Goal: Task Accomplishment & Management: Use online tool/utility

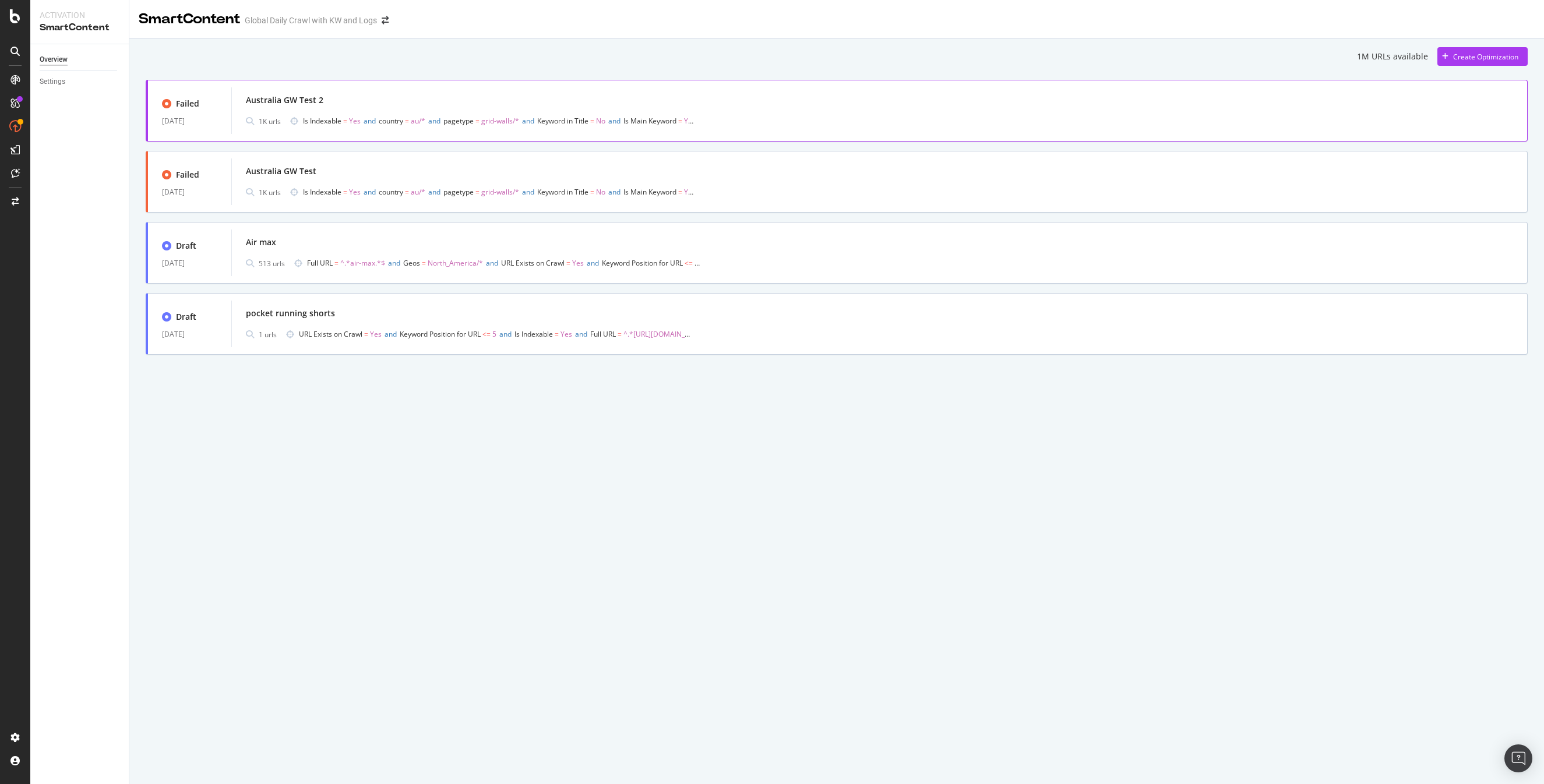
click at [425, 99] on div "Australia GW Test 2" at bounding box center [879, 100] width 1267 height 16
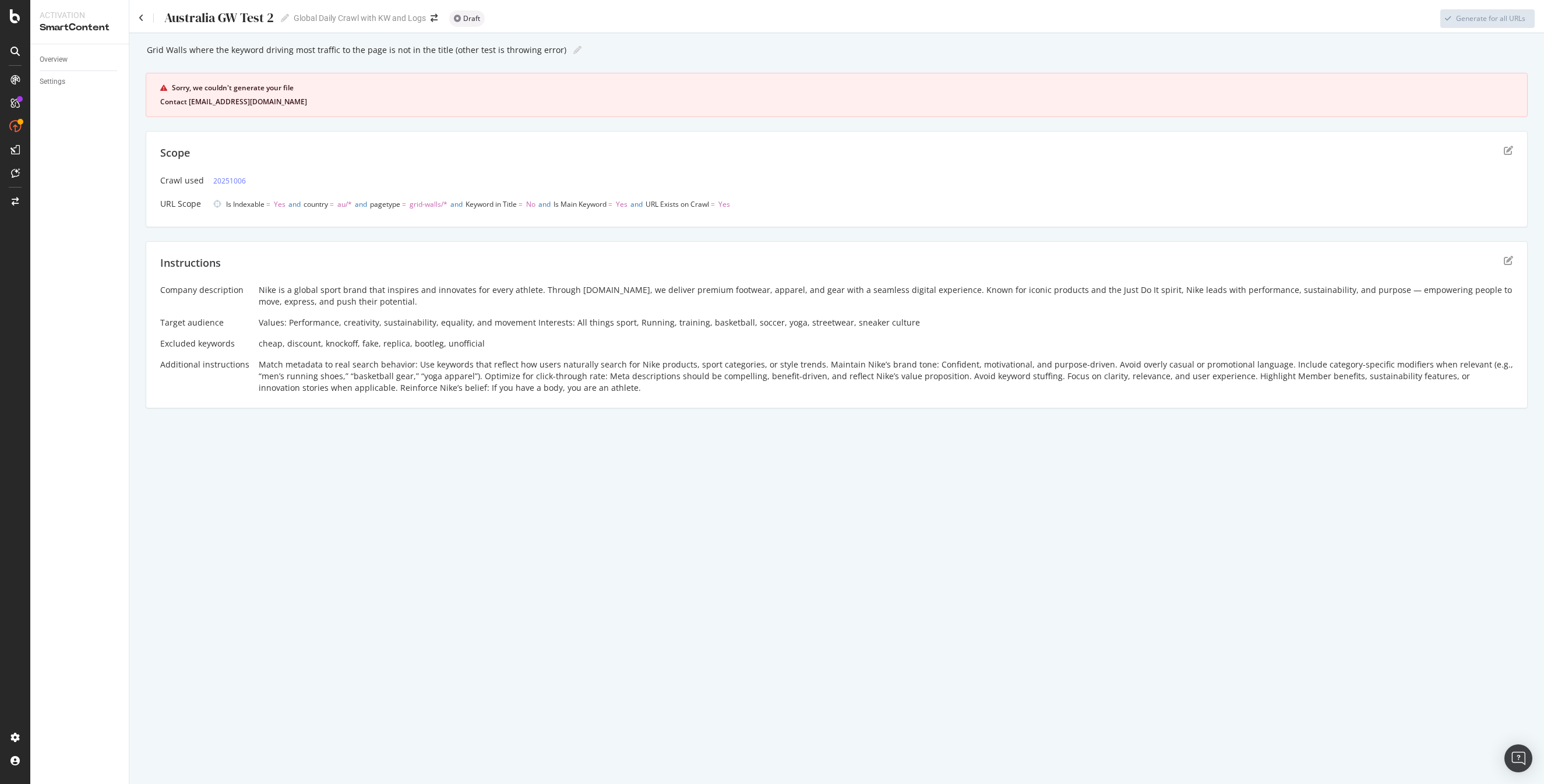
click at [226, 102] on button "Contact [EMAIL_ADDRESS][DOMAIN_NAME]" at bounding box center [233, 102] width 147 height 8
click at [52, 56] on div "Overview" at bounding box center [53, 59] width 28 height 12
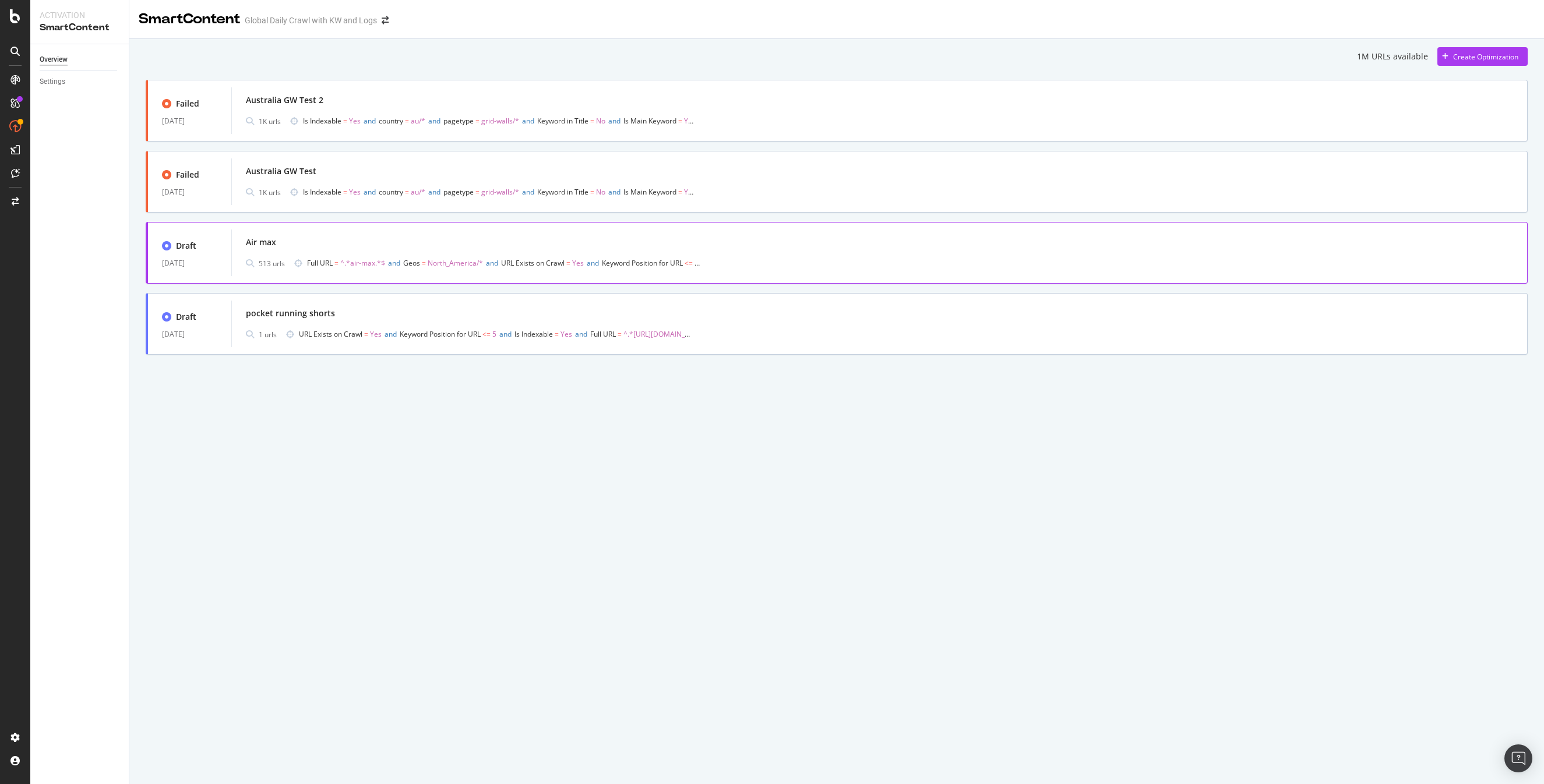
click at [311, 253] on div "Air max 513 urls Full URL = ^.*air-max.*$ and Geos = North_America/* and URL Ex…" at bounding box center [879, 253] width 1267 height 37
click at [353, 178] on div "Australia GW Test" at bounding box center [879, 171] width 1267 height 16
click at [335, 107] on div "Australia GW Test 2" at bounding box center [879, 100] width 1267 height 16
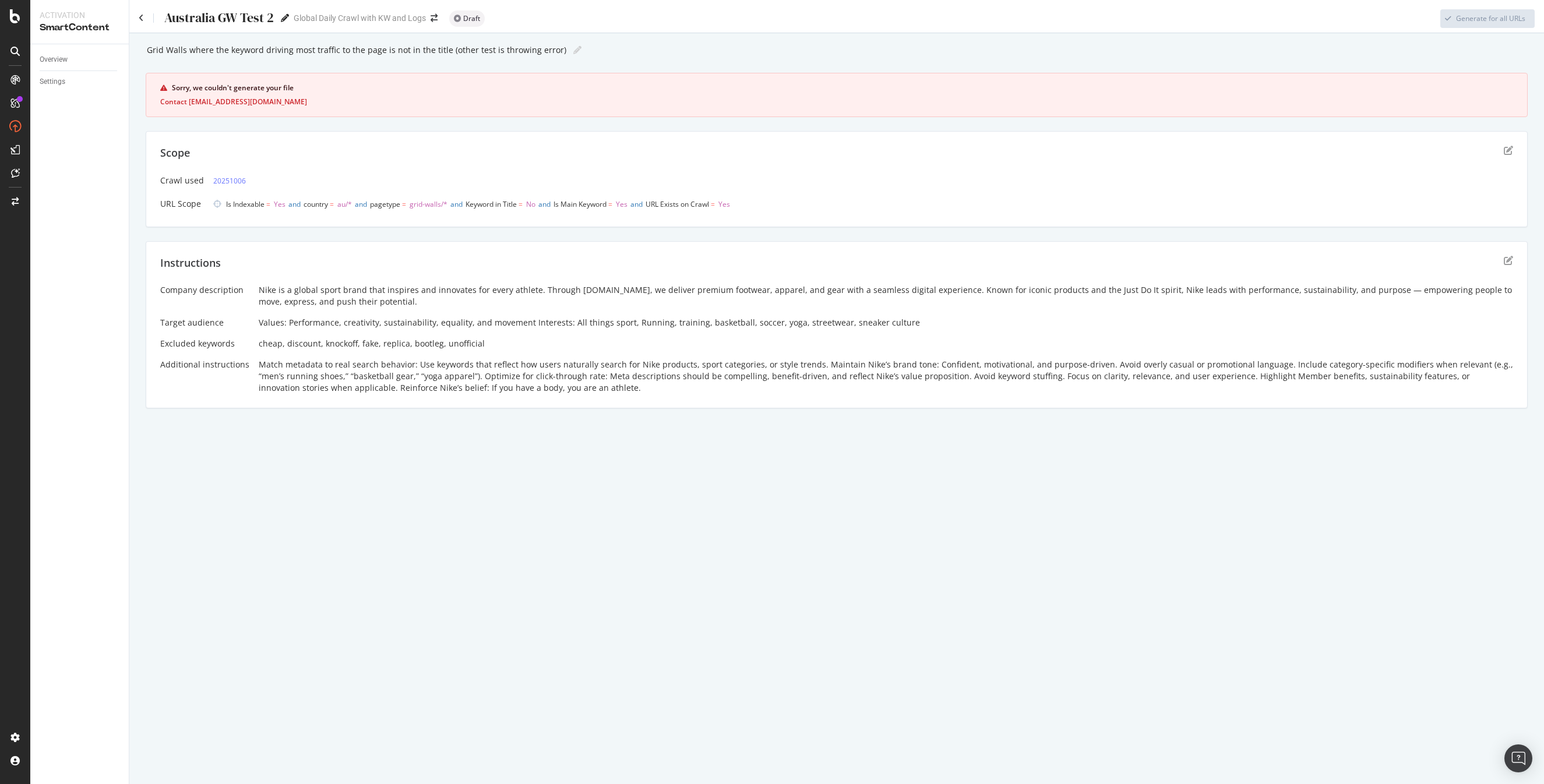
click at [284, 19] on icon at bounding box center [284, 18] width 8 height 8
click at [146, 20] on div "Australia GW Test 2 Australia GW Test 2" at bounding box center [214, 18] width 150 height 17
click at [139, 19] on icon at bounding box center [141, 18] width 5 height 8
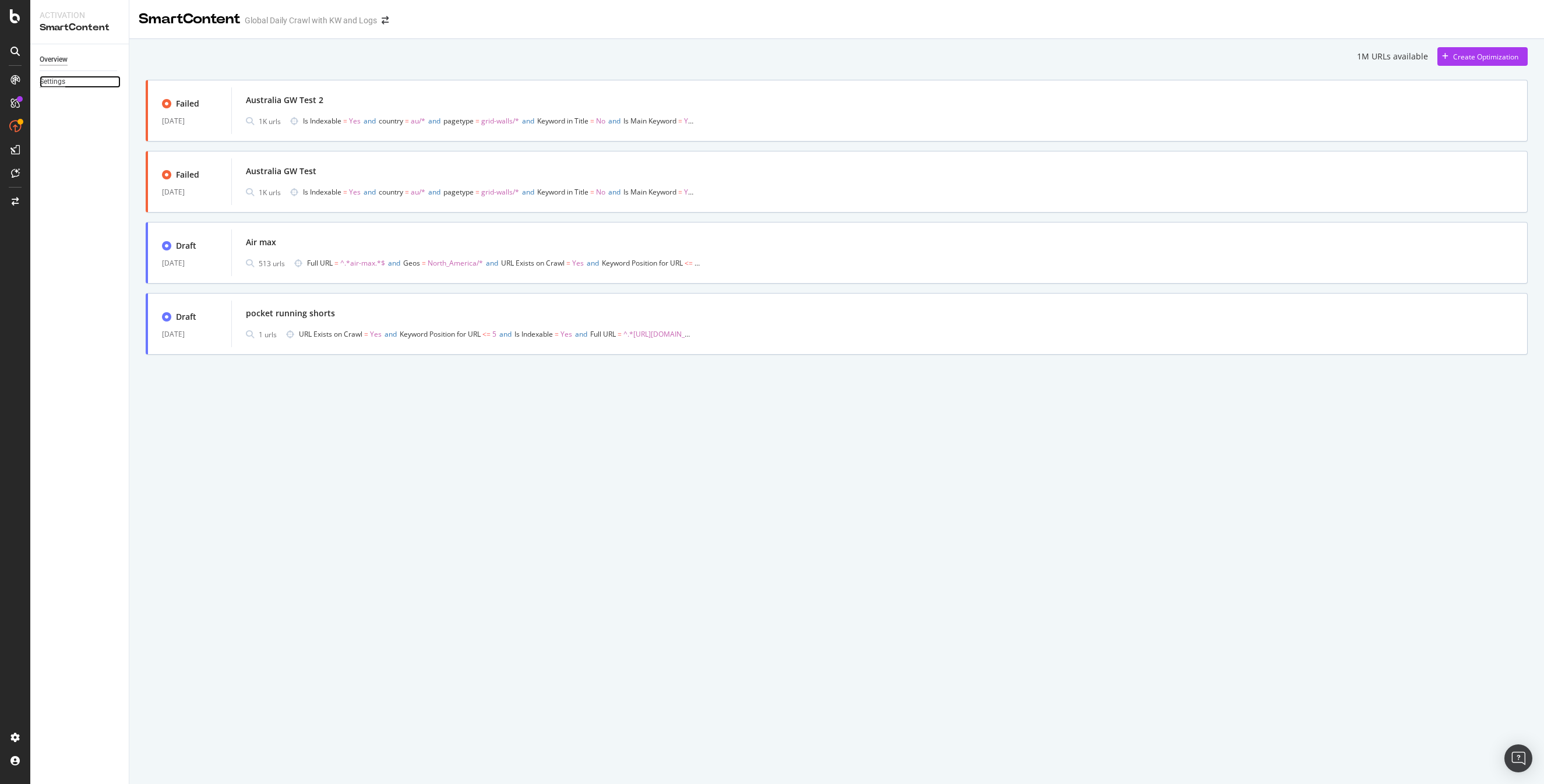
click at [51, 86] on div "Settings" at bounding box center [52, 82] width 26 height 12
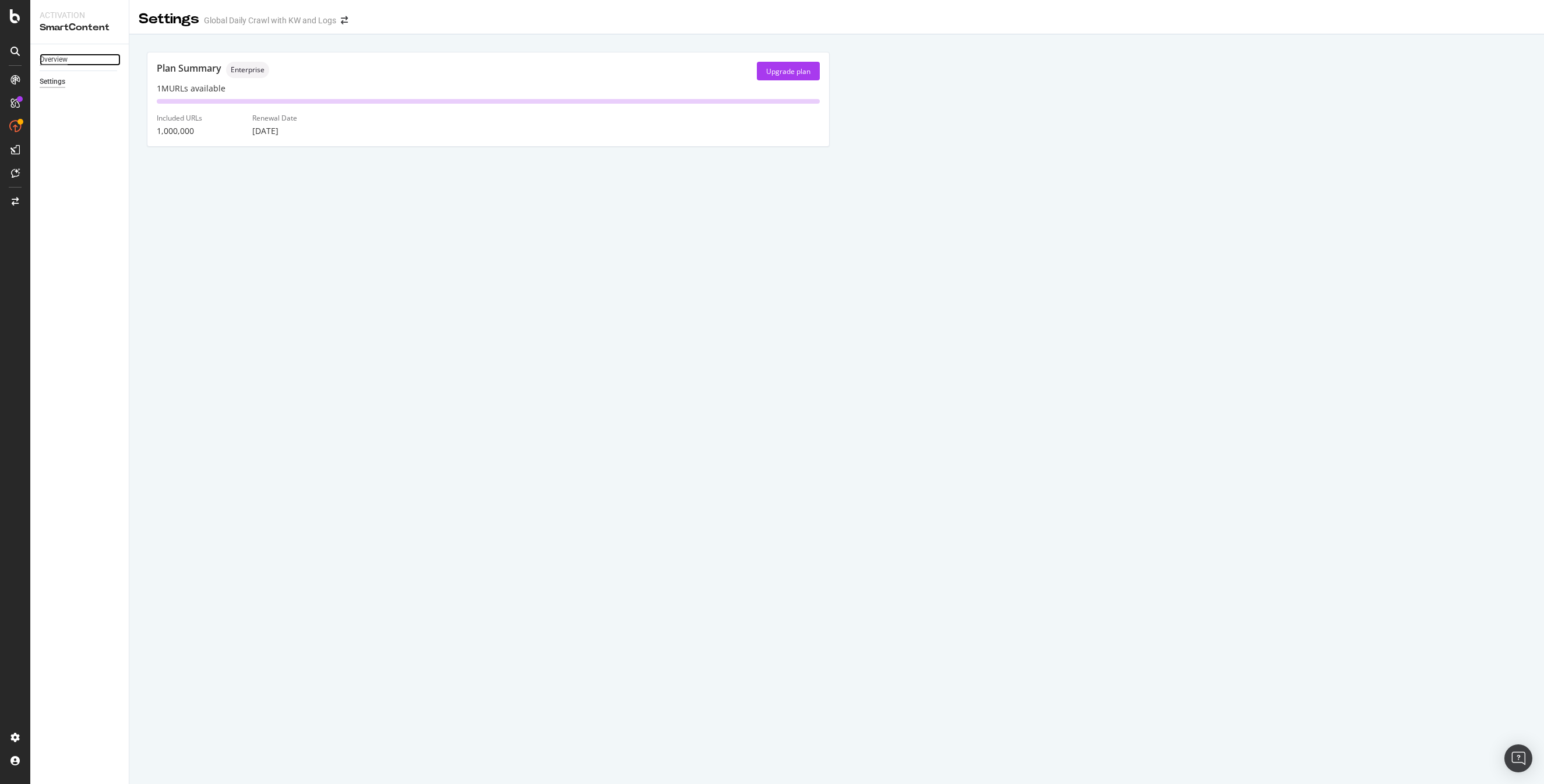
click at [61, 61] on div "Overview" at bounding box center [53, 59] width 28 height 12
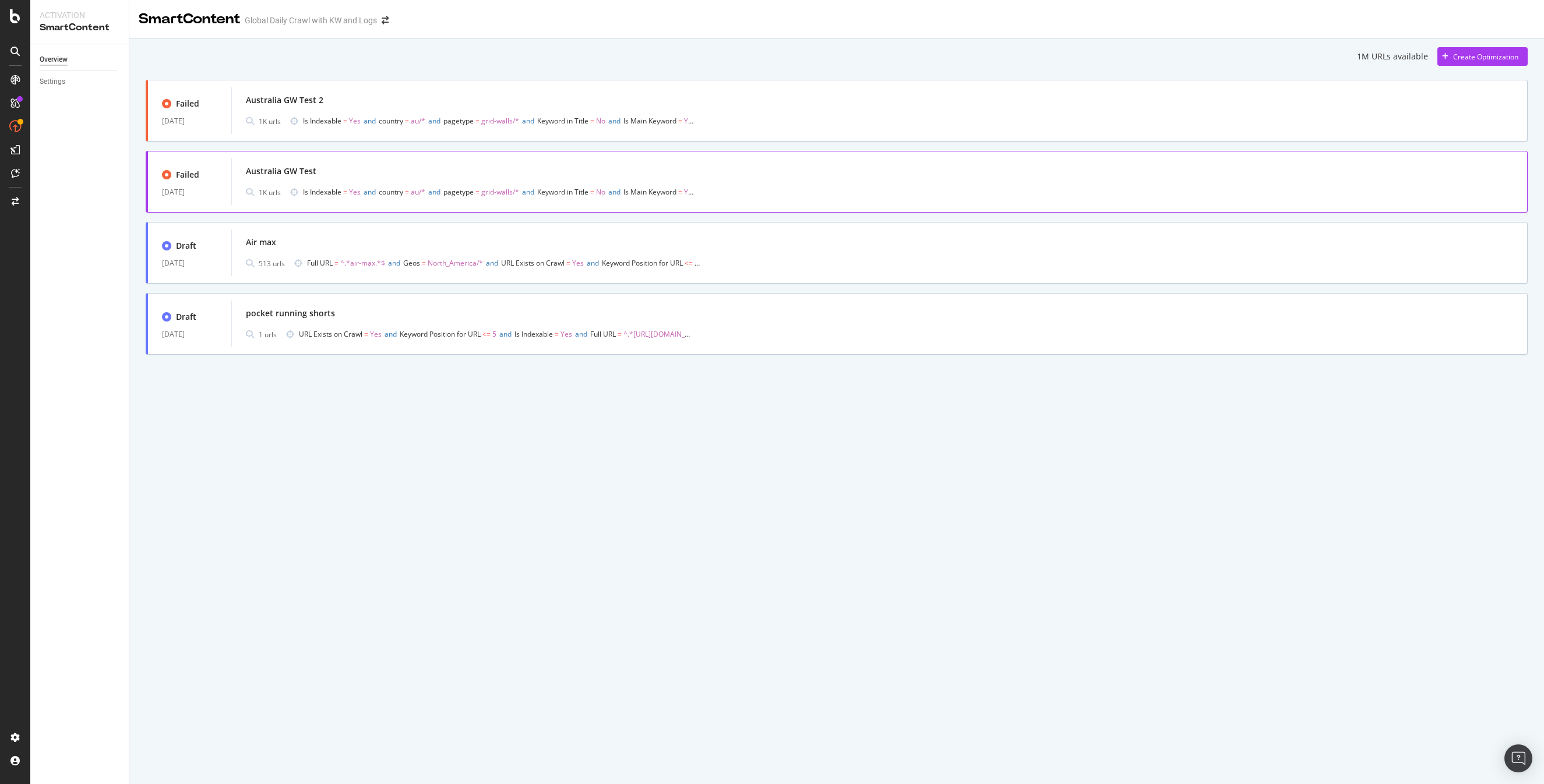
click at [163, 176] on icon at bounding box center [166, 175] width 9 height 9
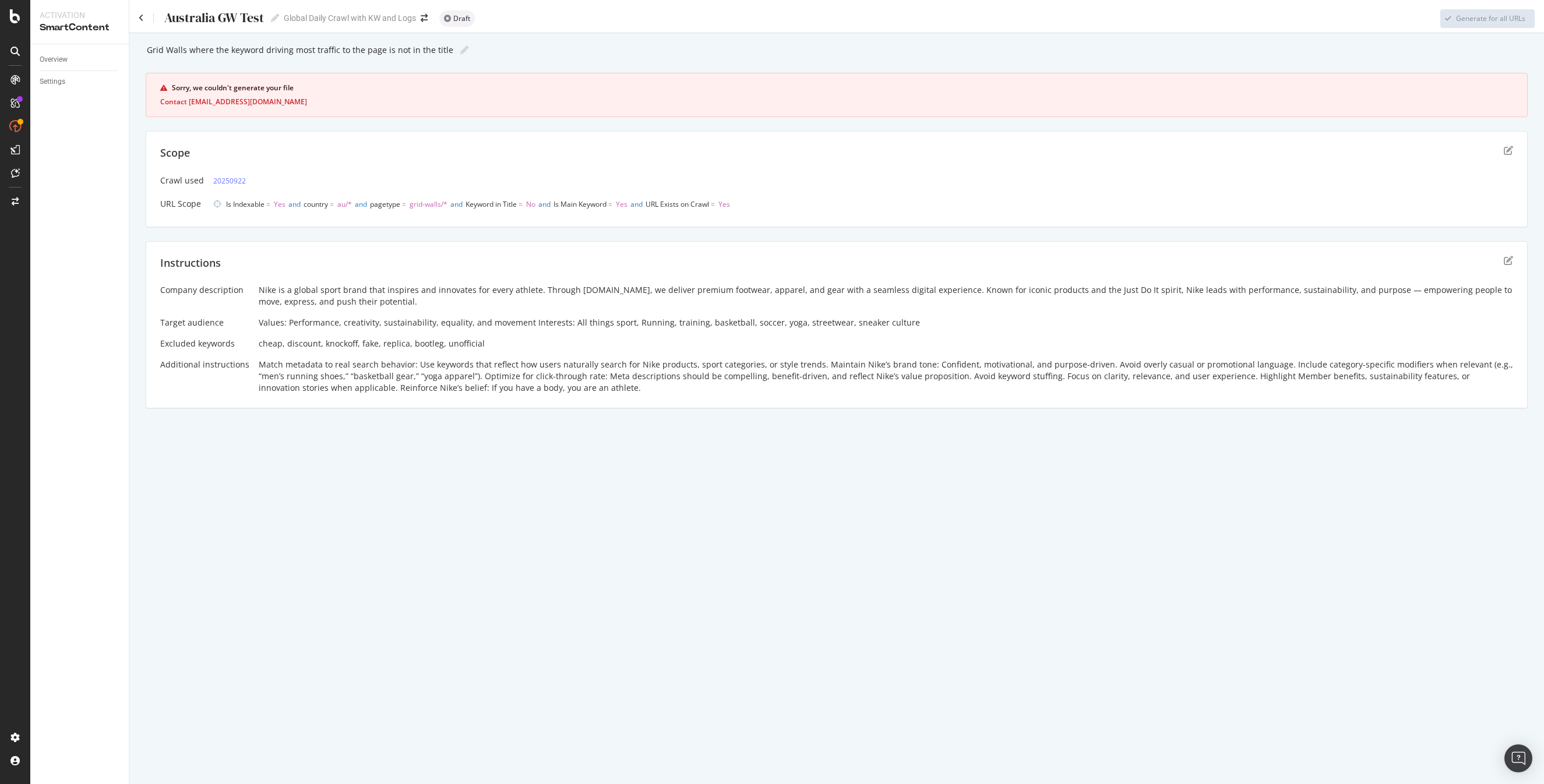
click at [1503, 258] on div "Instructions" at bounding box center [836, 270] width 1353 height 29
click at [1510, 261] on icon "edit" at bounding box center [1508, 260] width 9 height 9
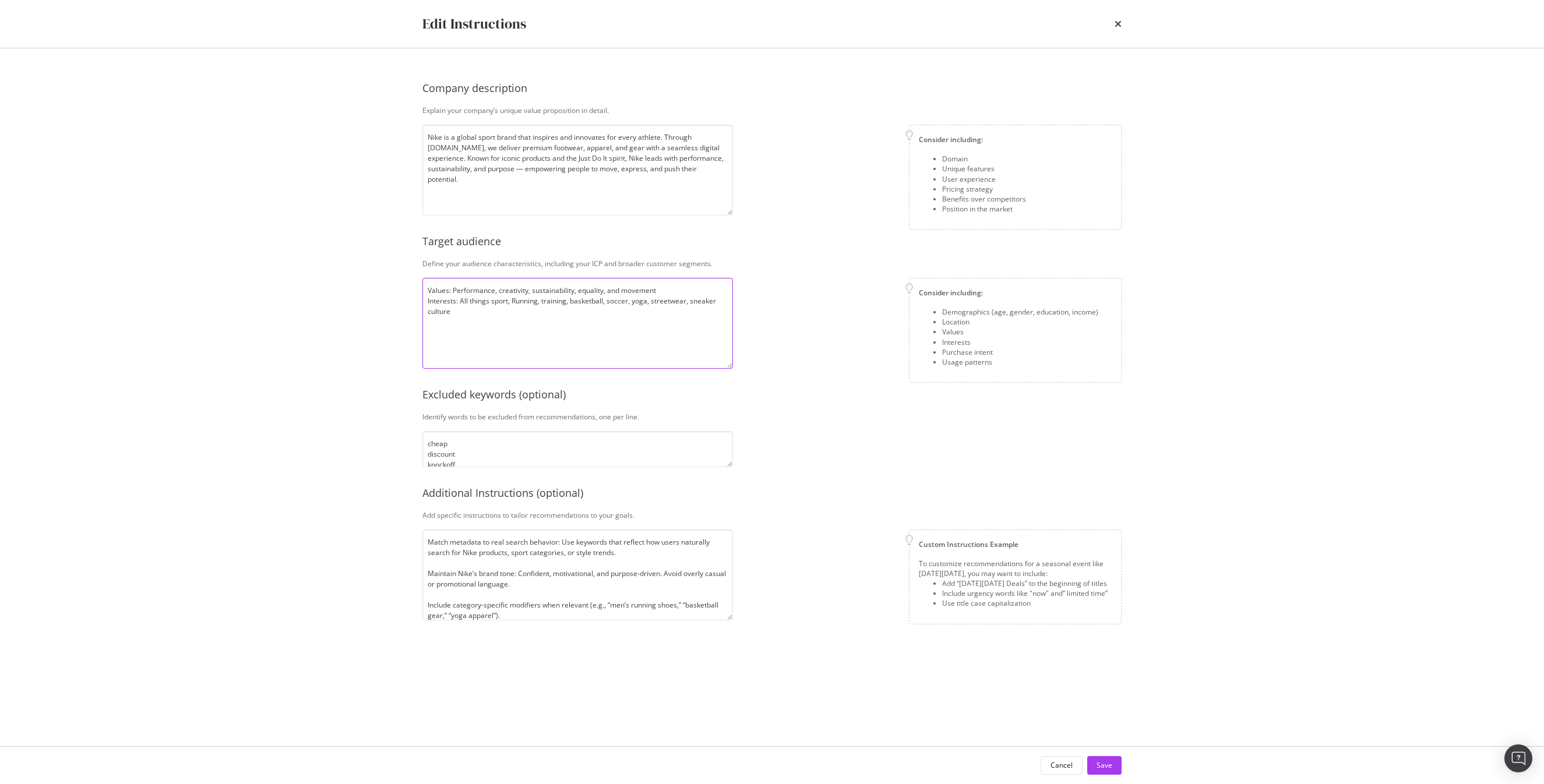
click at [526, 324] on textarea "Values: Performance, creativity, sustainability, equality, and movement Interes…" at bounding box center [578, 323] width 311 height 91
drag, startPoint x: 589, startPoint y: 557, endPoint x: 611, endPoint y: 557, distance: 22.0
click at [611, 557] on textarea "Match metadata to real search behavior: Use keywords that reflect how users nat…" at bounding box center [578, 574] width 311 height 91
drag, startPoint x: 673, startPoint y: 560, endPoint x: 679, endPoint y: 561, distance: 6.1
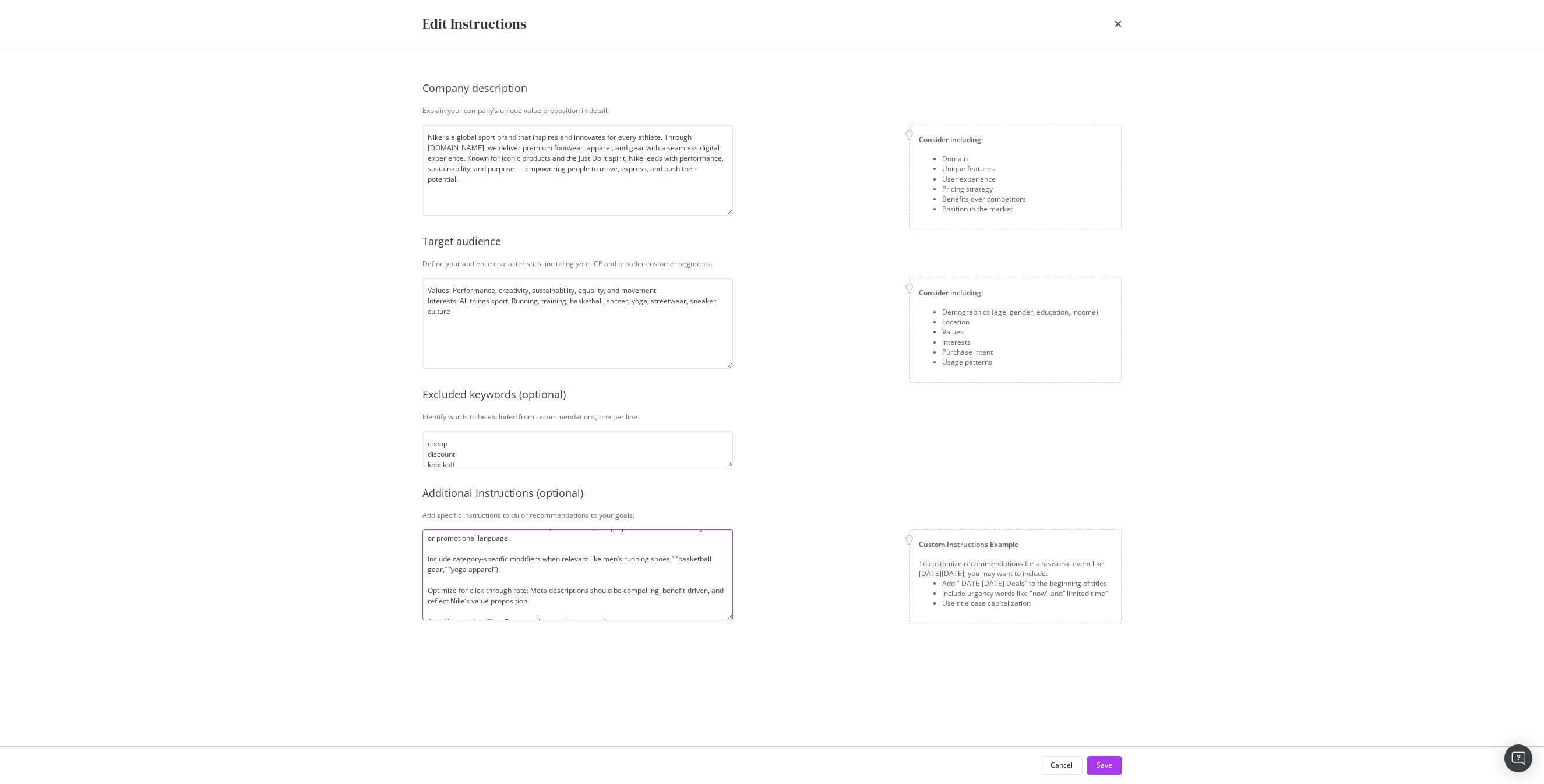
click at [673, 560] on textarea "Match metadata to real search behavior: Use keywords that reflect how users nat…" at bounding box center [578, 574] width 311 height 91
click at [445, 568] on textarea "Match metadata to real search behavior: Use keywords that reflect how users nat…" at bounding box center [578, 574] width 311 height 91
type textarea "Match metadata to real search behavior: Use keywords that reflect how users nat…"
drag, startPoint x: 811, startPoint y: 470, endPoint x: 692, endPoint y: 470, distance: 119.0
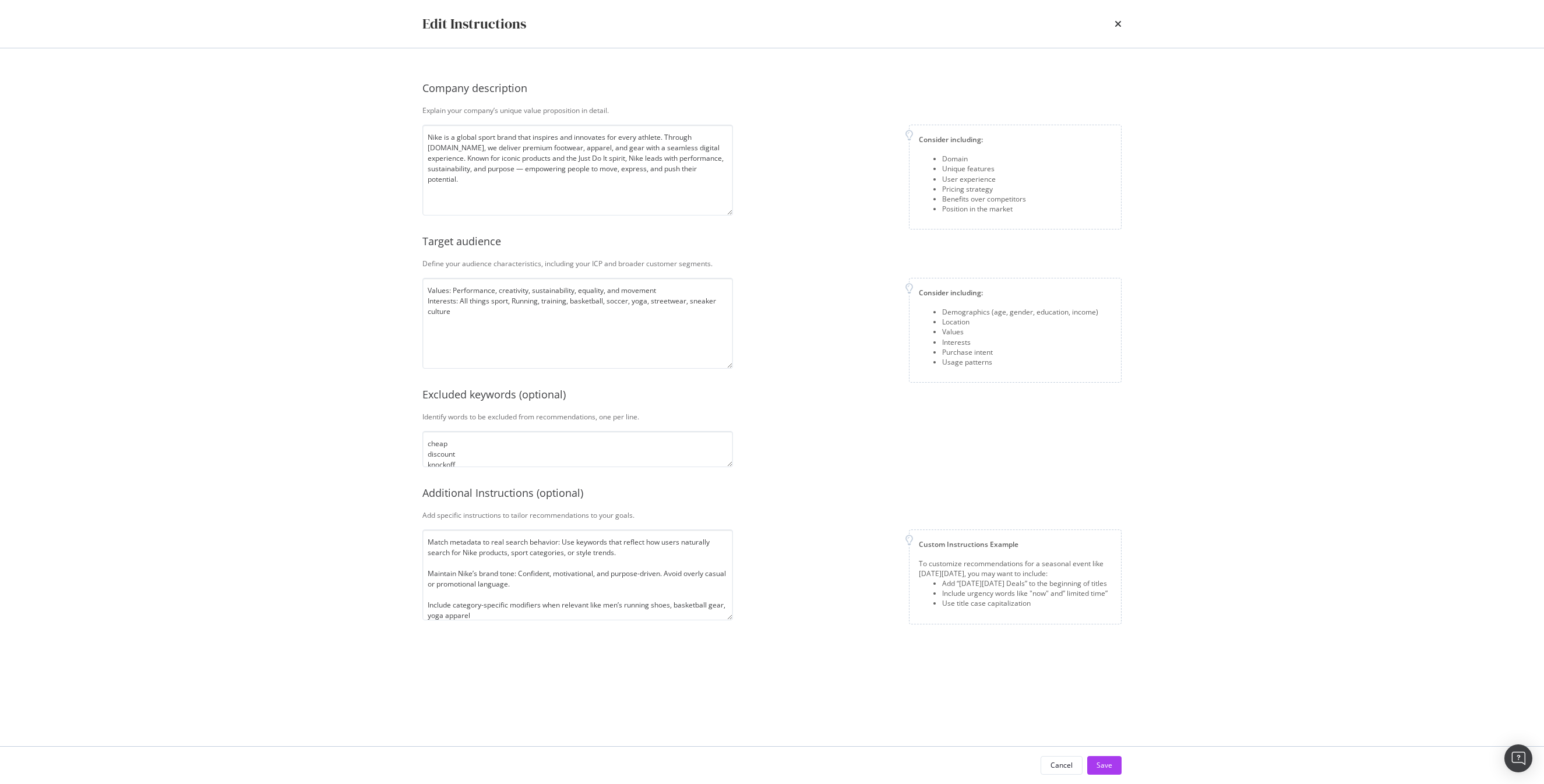
click at [811, 470] on div "Company description Explain your company’s unique value proposition in detail. …" at bounding box center [772, 345] width 699 height 548
click at [442, 438] on textarea "cheap discount knockoff fake replica bootleg unofficial" at bounding box center [578, 449] width 311 height 36
click at [442, 435] on textarea "cheap discount knockoff fake replica bootleg unofficial" at bounding box center [578, 449] width 311 height 36
click at [641, 344] on textarea "Values: Performance, creativity, sustainability, equality, and movement Interes…" at bounding box center [578, 323] width 311 height 91
click at [846, 435] on div "Company description Explain your company’s unique value proposition in detail. …" at bounding box center [772, 345] width 699 height 548
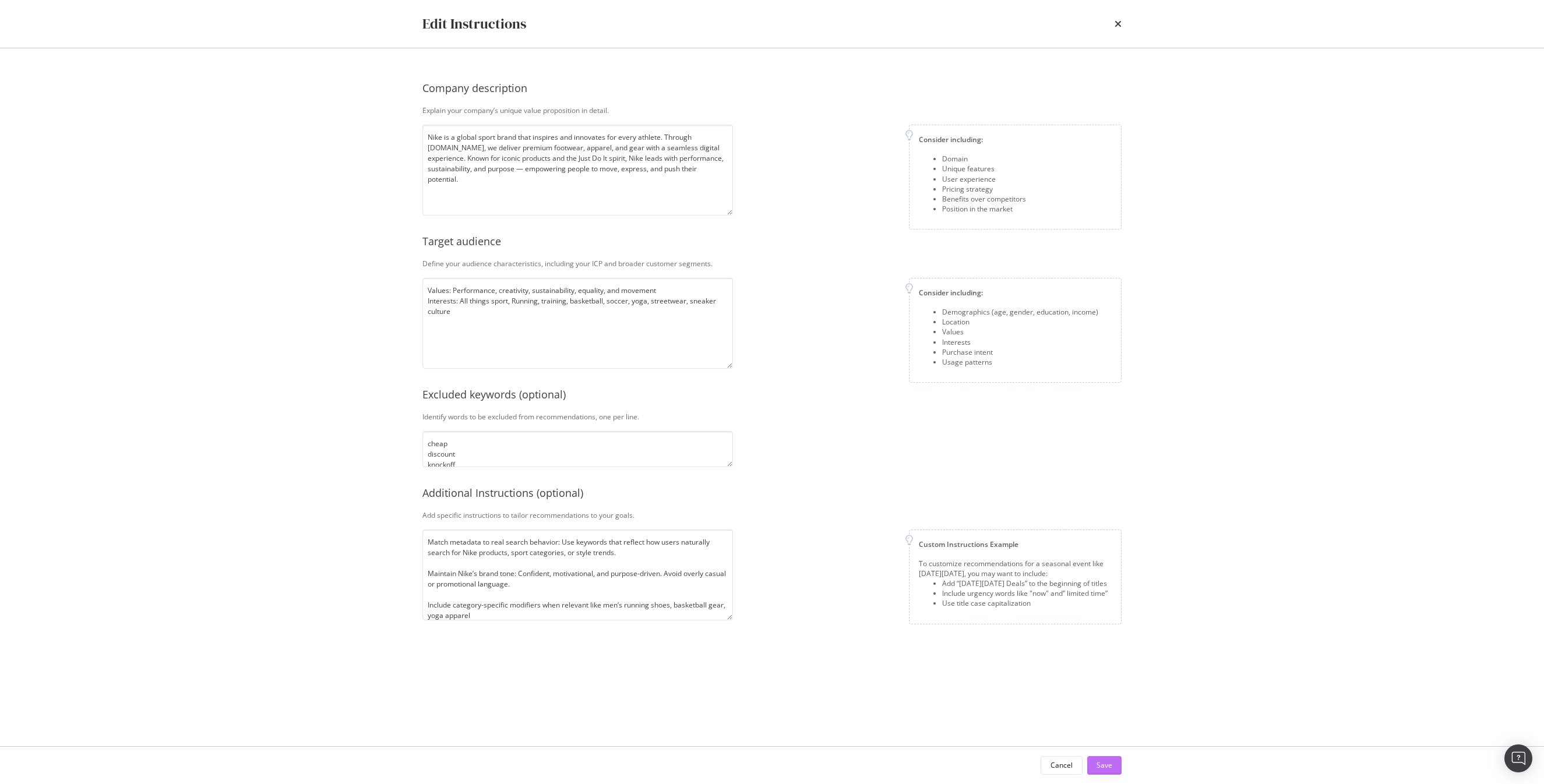
click at [1103, 760] on div "Save" at bounding box center [1104, 765] width 16 height 10
